Goal: Check status: Check status

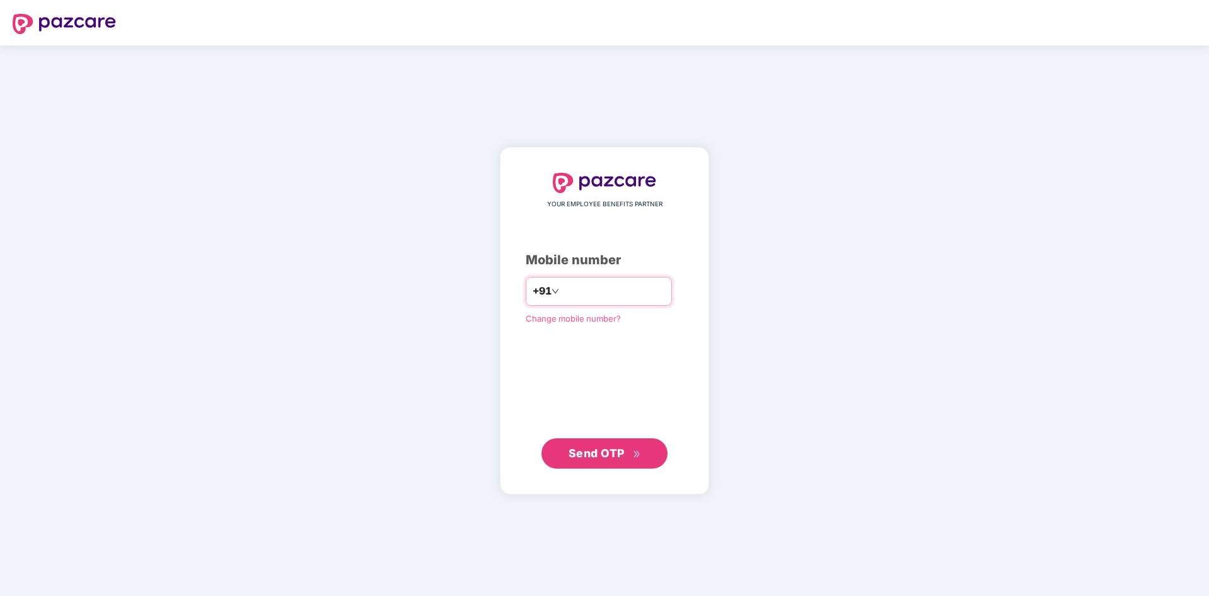
drag, startPoint x: 718, startPoint y: 105, endPoint x: 561, endPoint y: 286, distance: 239.5
click at [562, 286] on input "number" at bounding box center [613, 291] width 103 height 20
type input "**********"
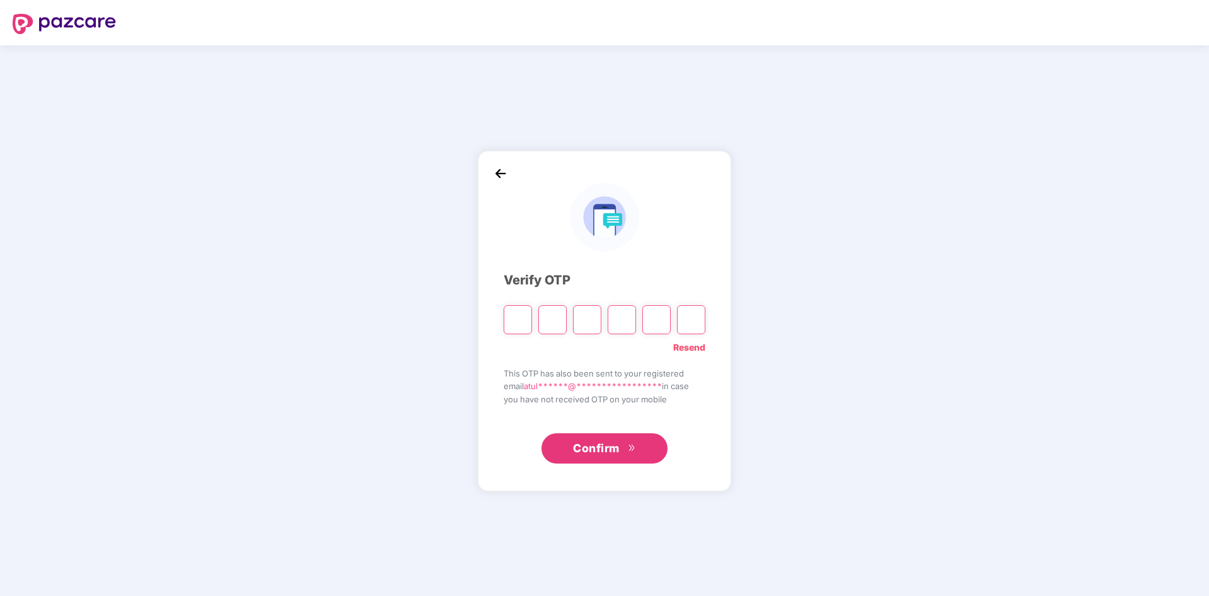
type input "*"
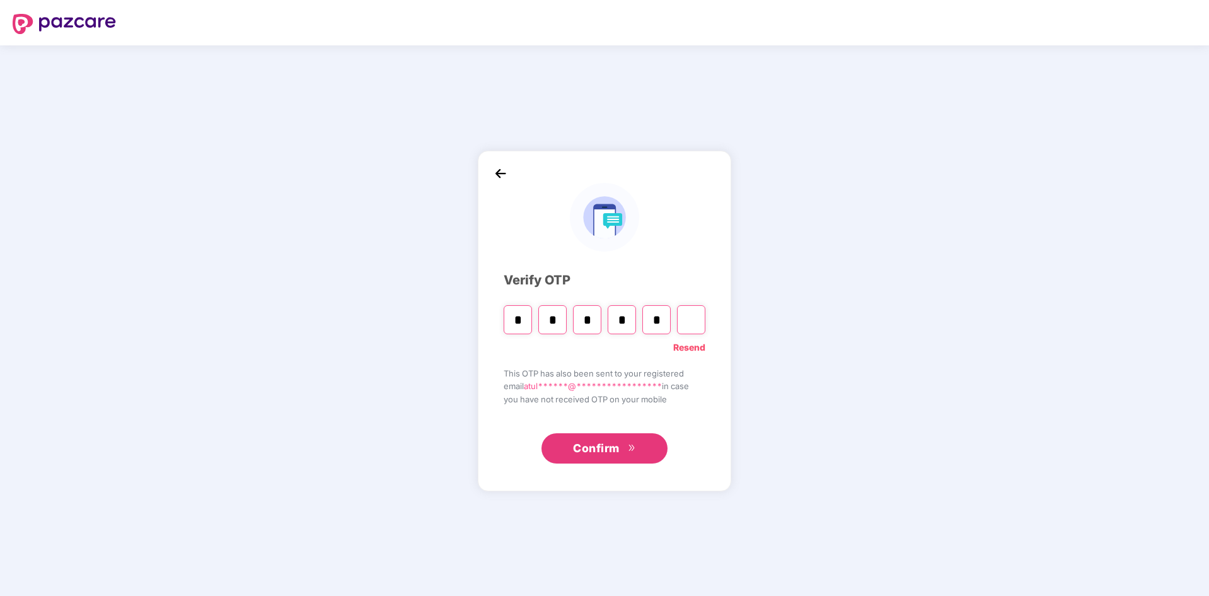
type input "*"
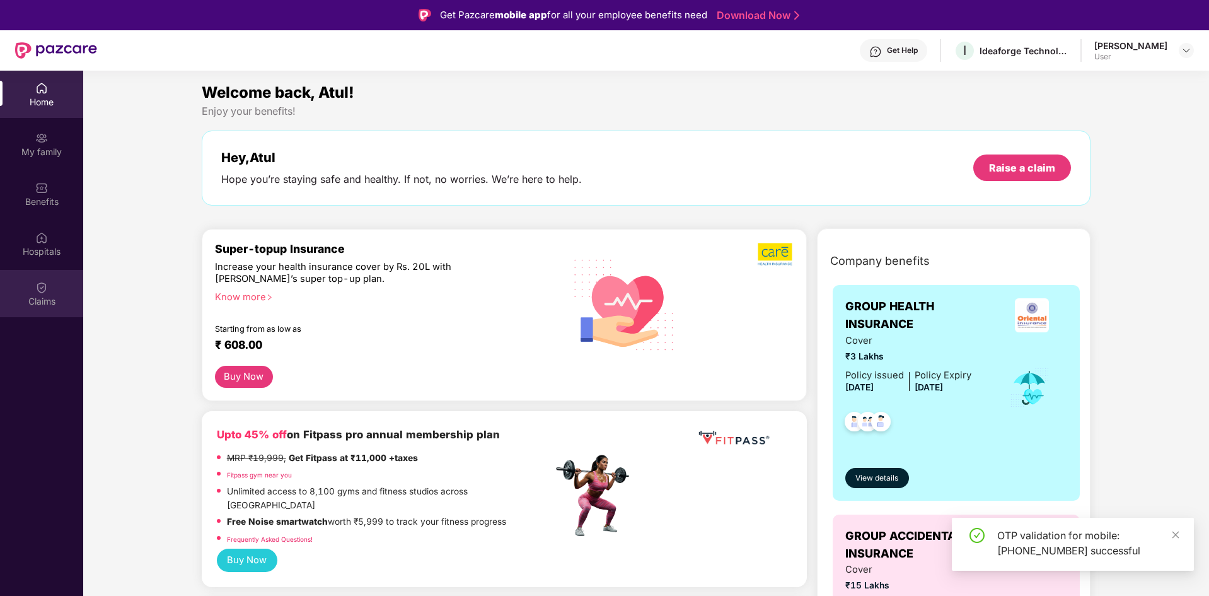
click at [49, 296] on div "Claims" at bounding box center [41, 301] width 83 height 13
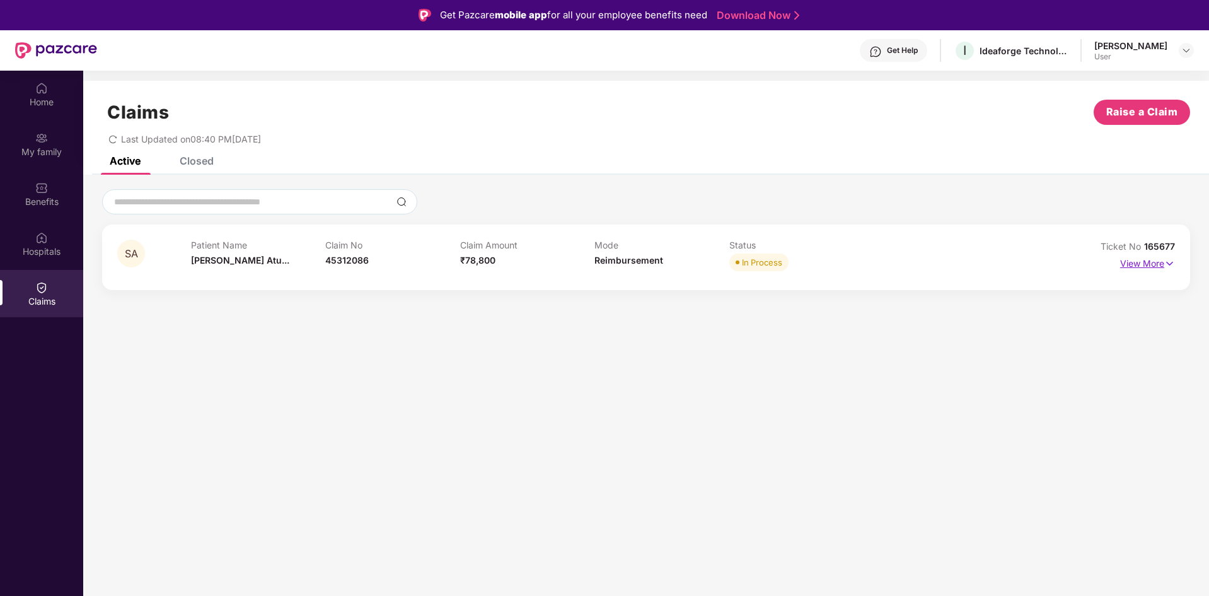
click at [1153, 265] on p "View More" at bounding box center [1147, 261] width 55 height 17
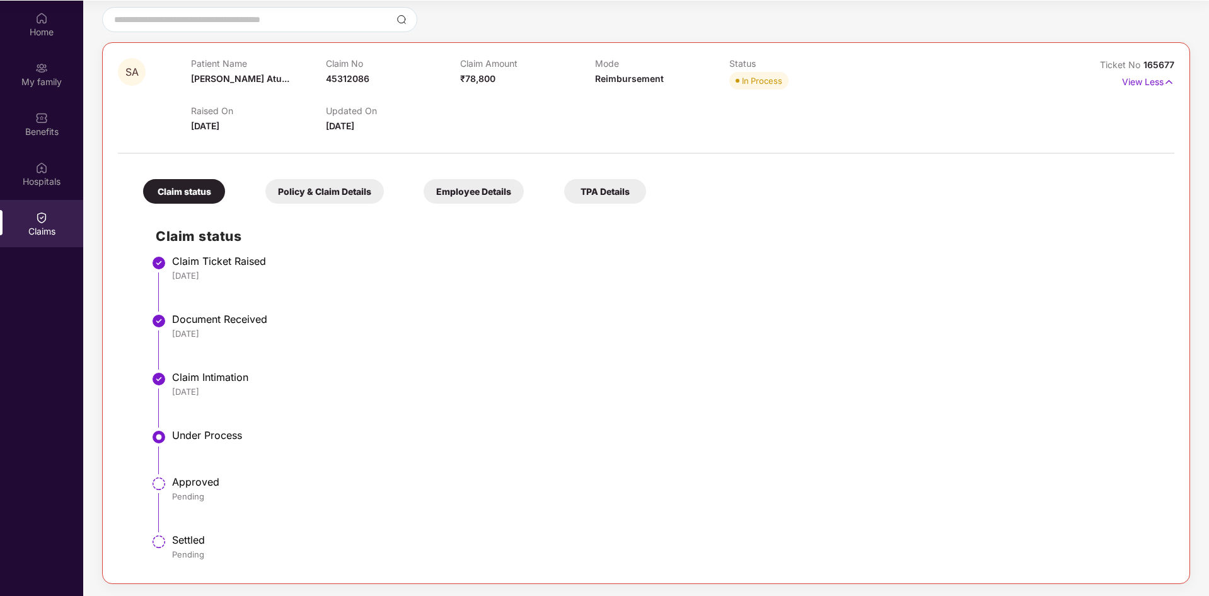
scroll to position [71, 0]
click at [326, 186] on div "Policy & Claim Details" at bounding box center [324, 190] width 118 height 25
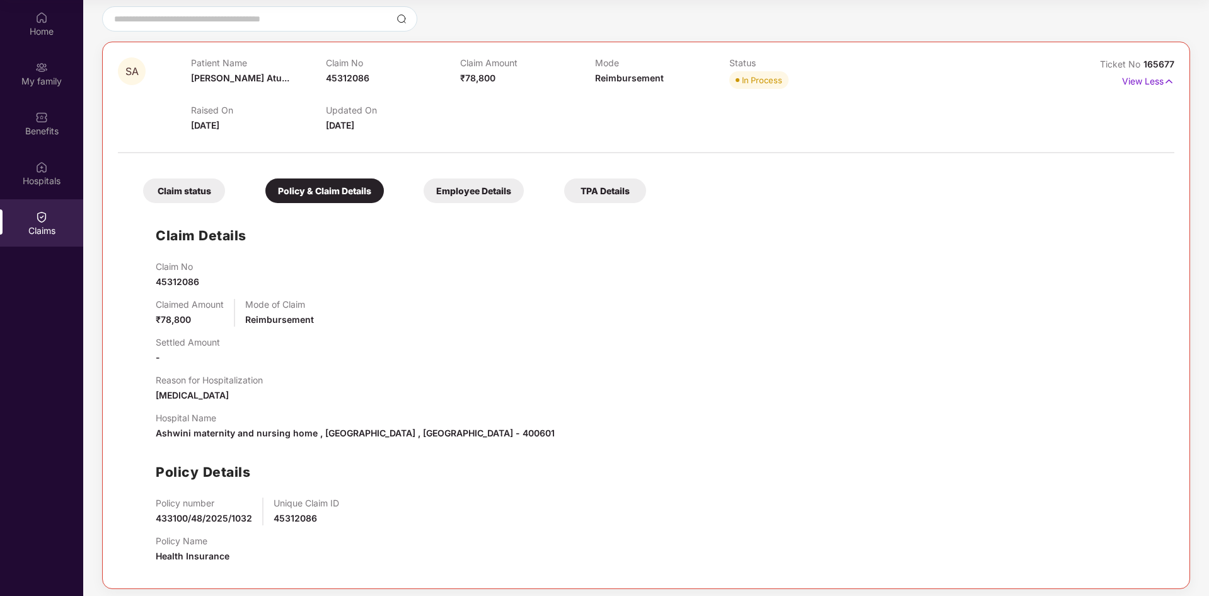
scroll to position [112, 0]
click at [611, 193] on div "TPA Details" at bounding box center [605, 190] width 82 height 25
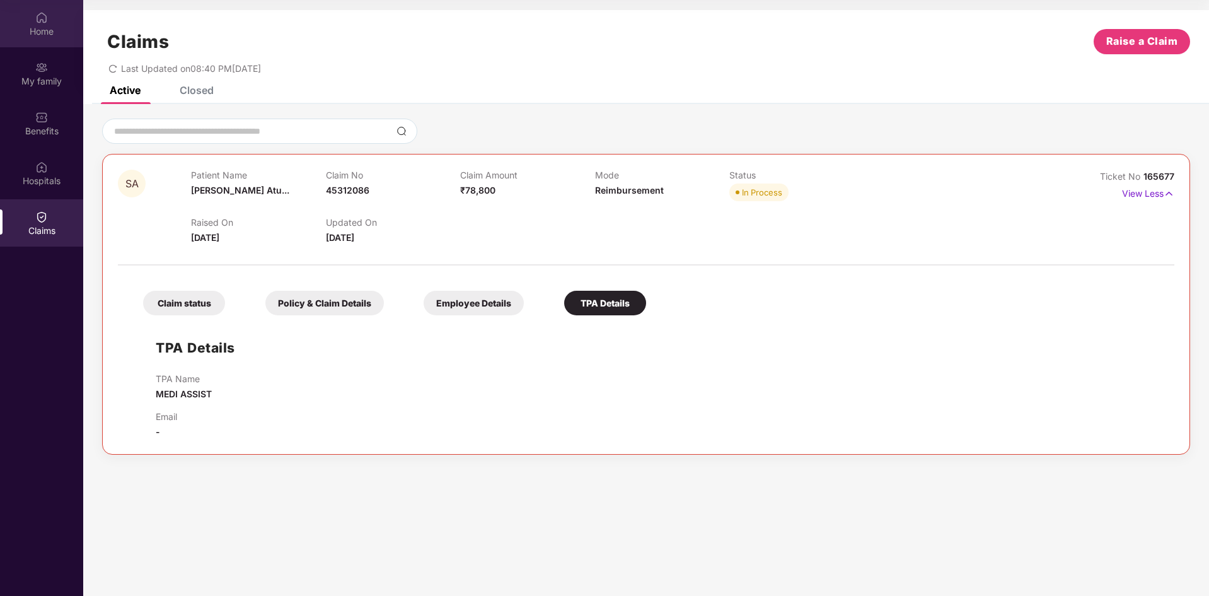
click at [40, 18] on img at bounding box center [41, 17] width 13 height 13
